Goal: Task Accomplishment & Management: Manage account settings

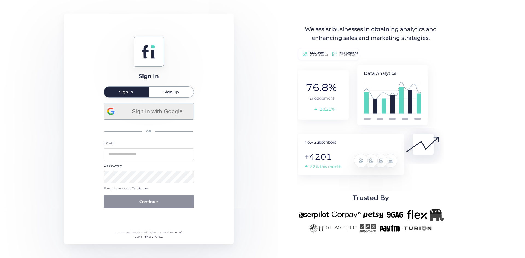
click at [144, 118] on div "Sign in with Google" at bounding box center [148, 112] width 83 height 16
click at [137, 116] on span "Sign in with Google" at bounding box center [157, 111] width 66 height 9
